Goal: Transaction & Acquisition: Purchase product/service

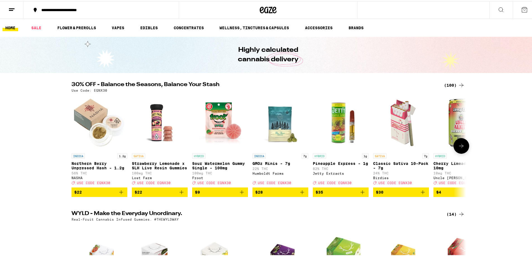
click at [462, 147] on icon at bounding box center [461, 145] width 7 height 7
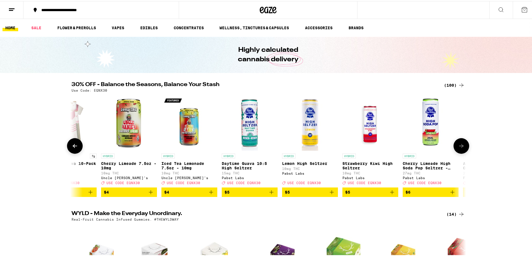
click at [462, 147] on icon at bounding box center [461, 145] width 7 height 7
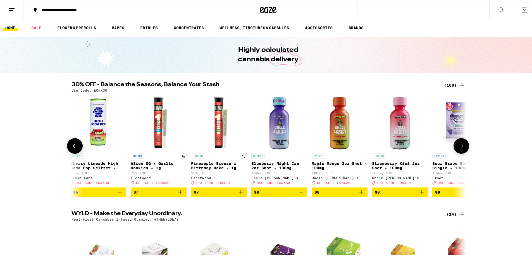
click at [462, 147] on icon at bounding box center [461, 145] width 7 height 7
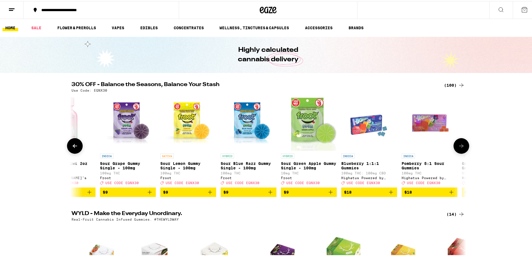
click at [462, 147] on icon at bounding box center [461, 145] width 7 height 7
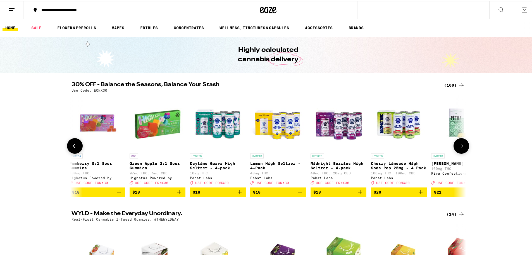
click at [462, 147] on icon at bounding box center [461, 145] width 7 height 7
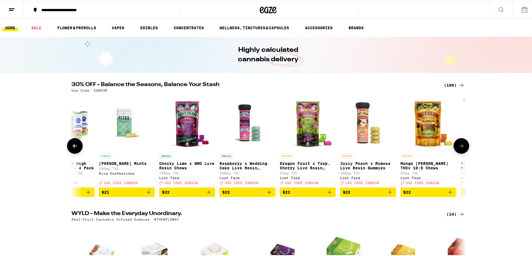
click at [462, 147] on icon at bounding box center [461, 145] width 7 height 7
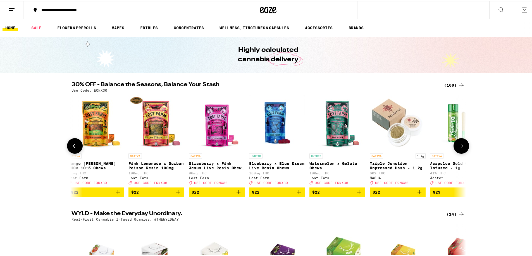
click at [462, 147] on icon at bounding box center [461, 145] width 7 height 7
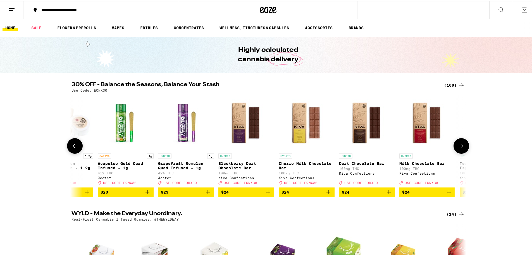
click at [462, 147] on icon at bounding box center [461, 145] width 7 height 7
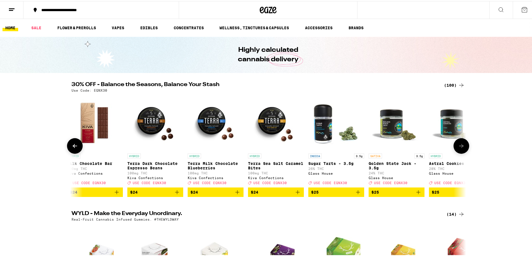
click at [462, 147] on icon at bounding box center [461, 145] width 7 height 7
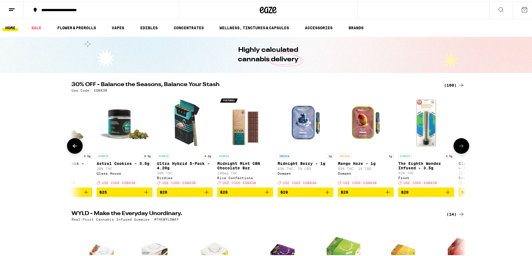
click at [462, 147] on icon at bounding box center [461, 145] width 7 height 7
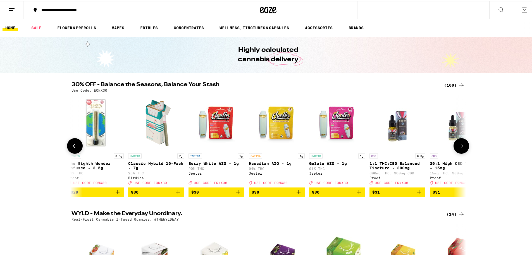
click at [462, 147] on icon at bounding box center [461, 145] width 7 height 7
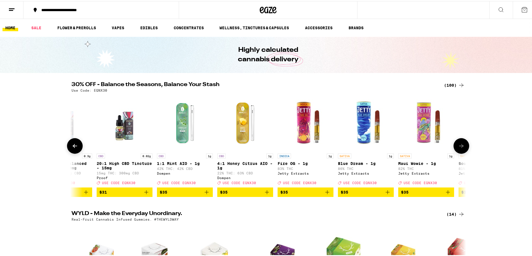
click at [462, 147] on icon at bounding box center [461, 145] width 7 height 7
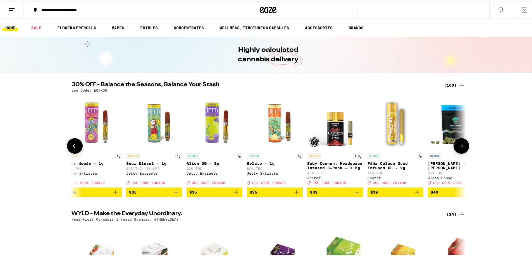
click at [462, 147] on icon at bounding box center [461, 145] width 7 height 7
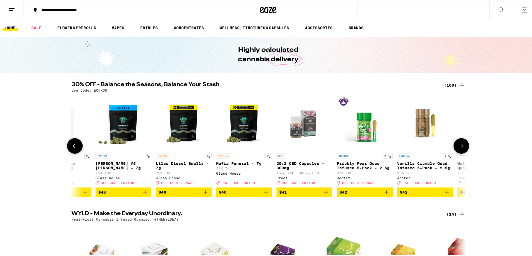
click at [462, 147] on icon at bounding box center [461, 145] width 7 height 7
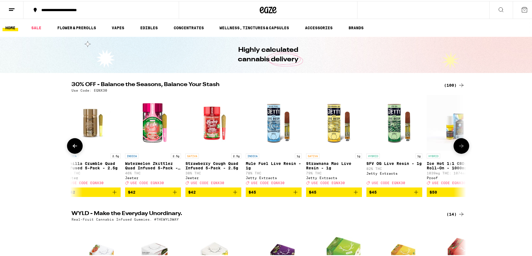
click at [462, 147] on icon at bounding box center [461, 145] width 7 height 7
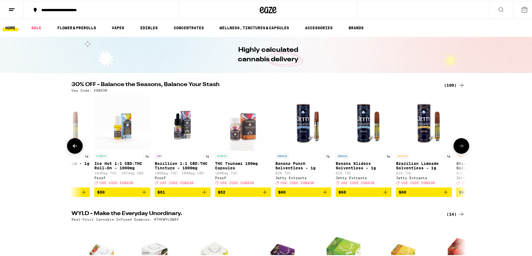
click at [462, 147] on icon at bounding box center [461, 145] width 7 height 7
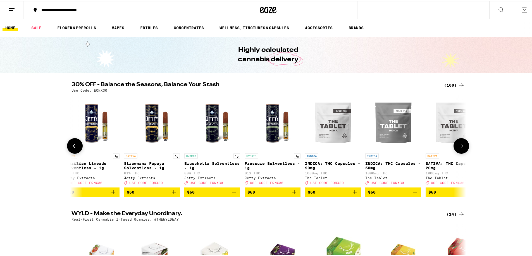
click at [462, 147] on icon at bounding box center [461, 145] width 7 height 7
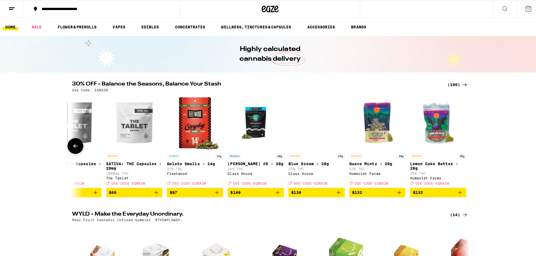
scroll to position [0, 5635]
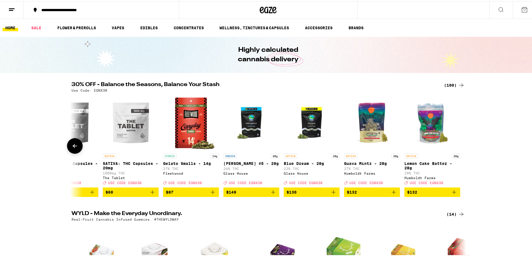
click at [462, 147] on div at bounding box center [461, 145] width 16 height 16
